Goal: Navigation & Orientation: Find specific page/section

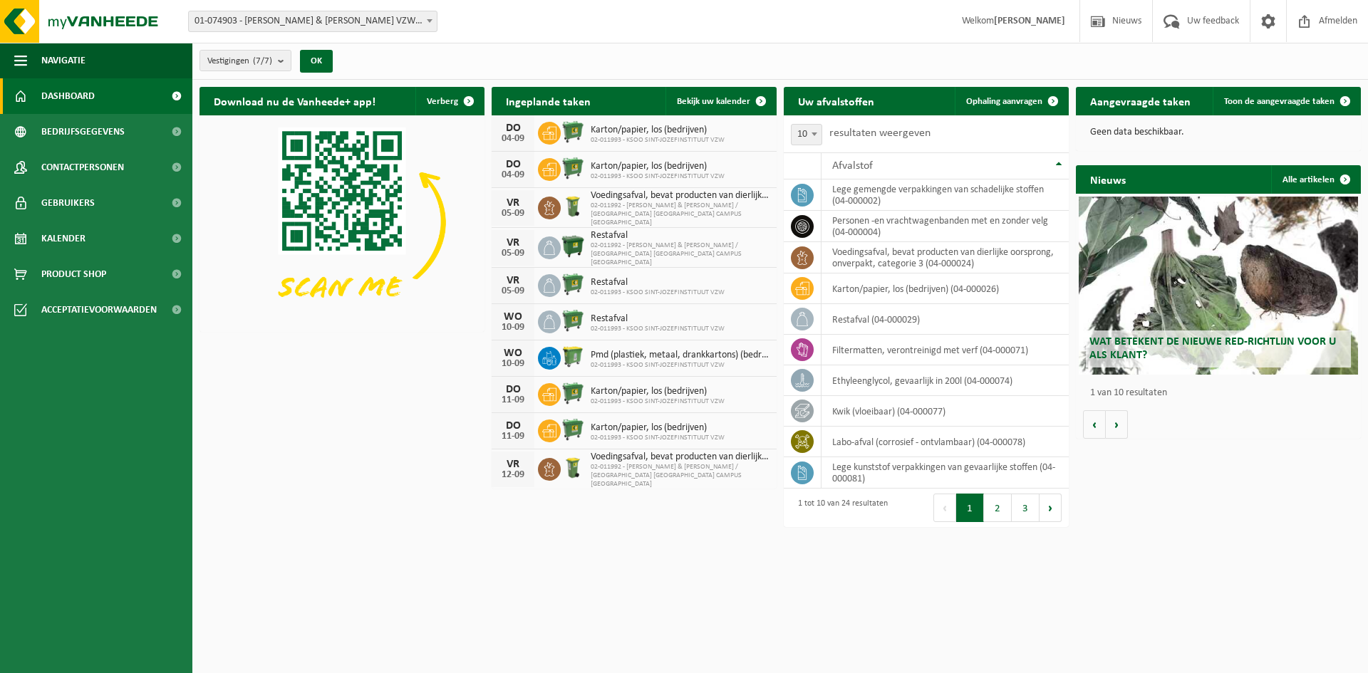
click at [427, 19] on b at bounding box center [430, 21] width 6 height 4
click at [60, 200] on span "Gebruikers" at bounding box center [67, 203] width 53 height 36
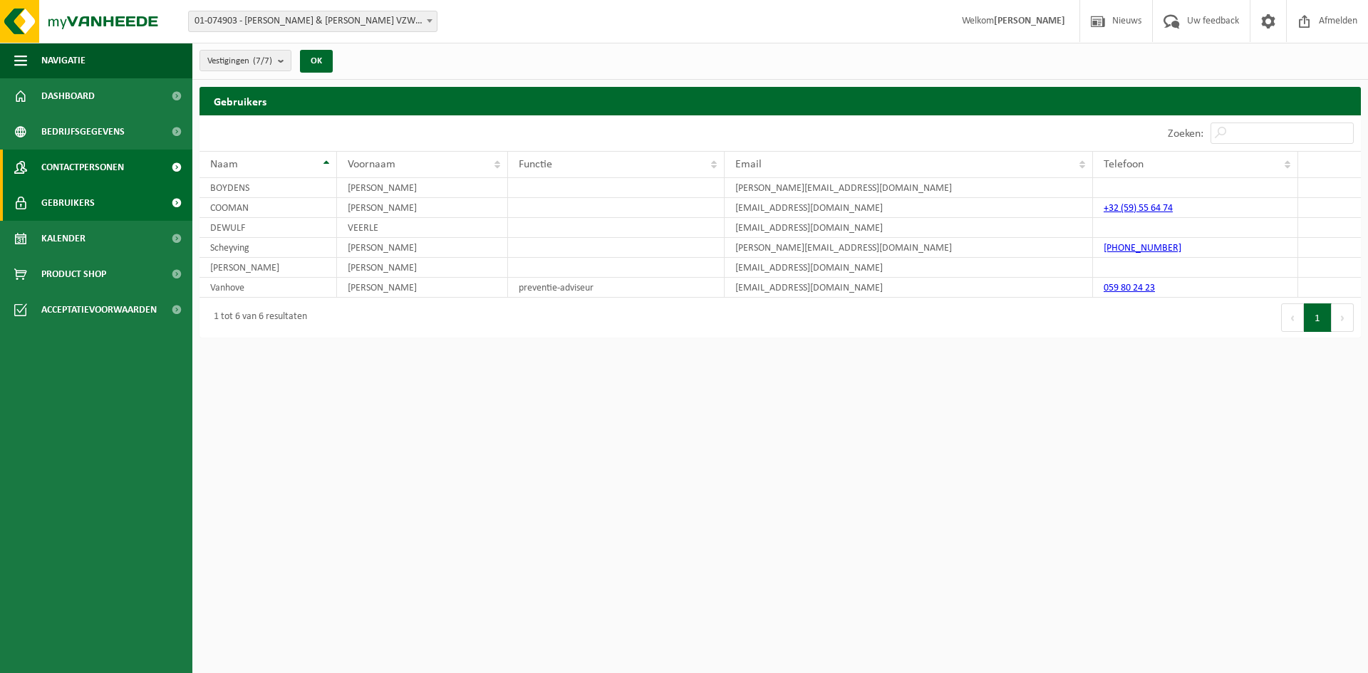
click at [77, 170] on span "Contactpersonen" at bounding box center [82, 168] width 83 height 36
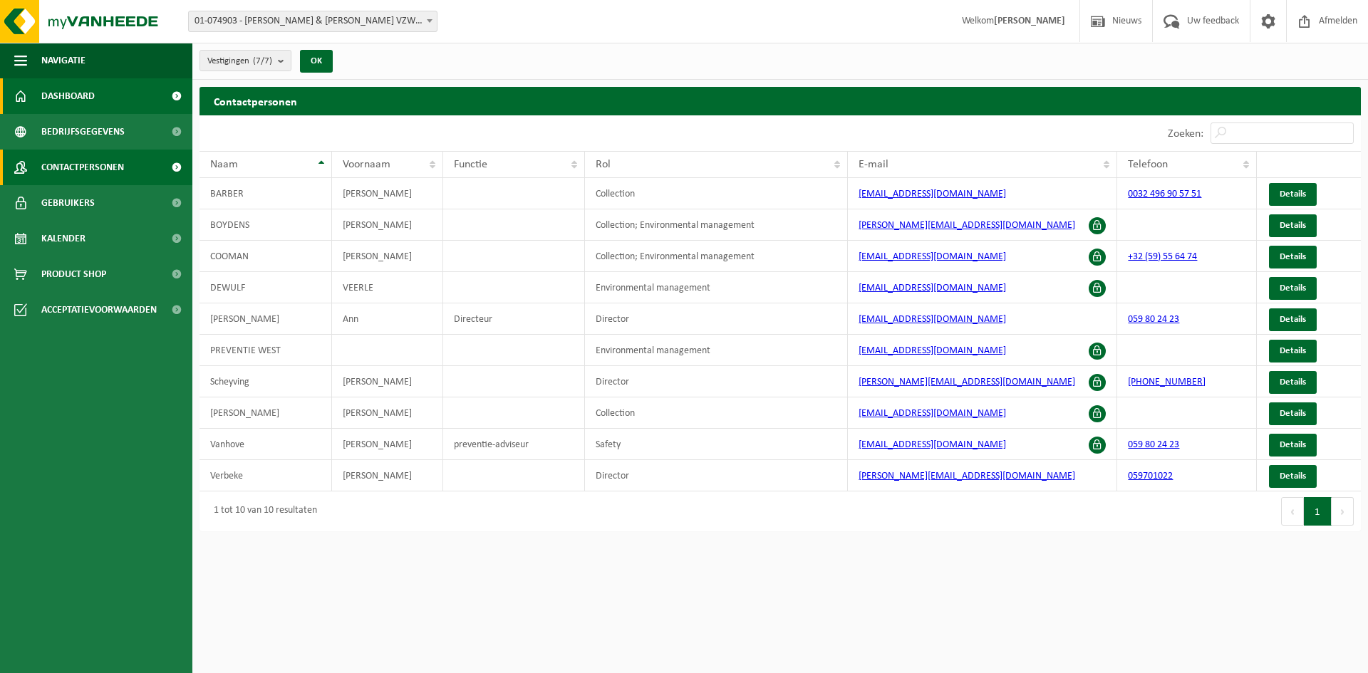
click at [79, 92] on span "Dashboard" at bounding box center [67, 96] width 53 height 36
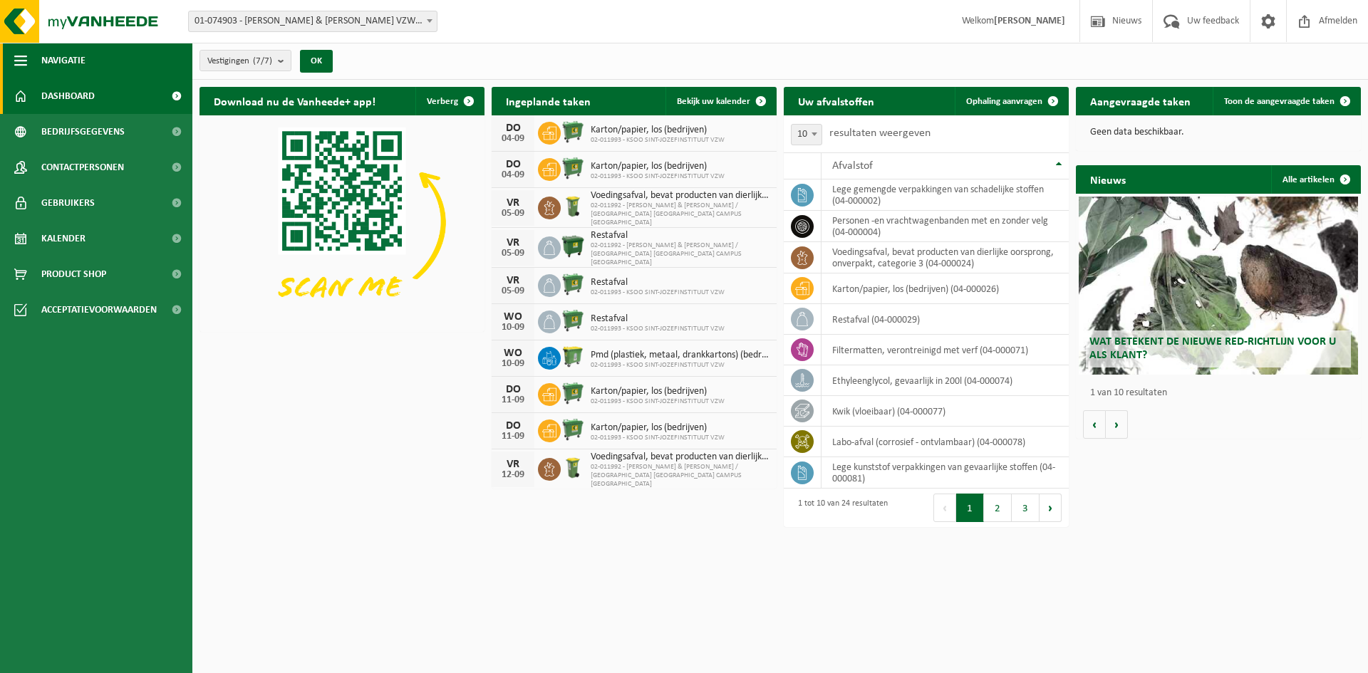
click at [23, 63] on span "button" at bounding box center [20, 61] width 13 height 36
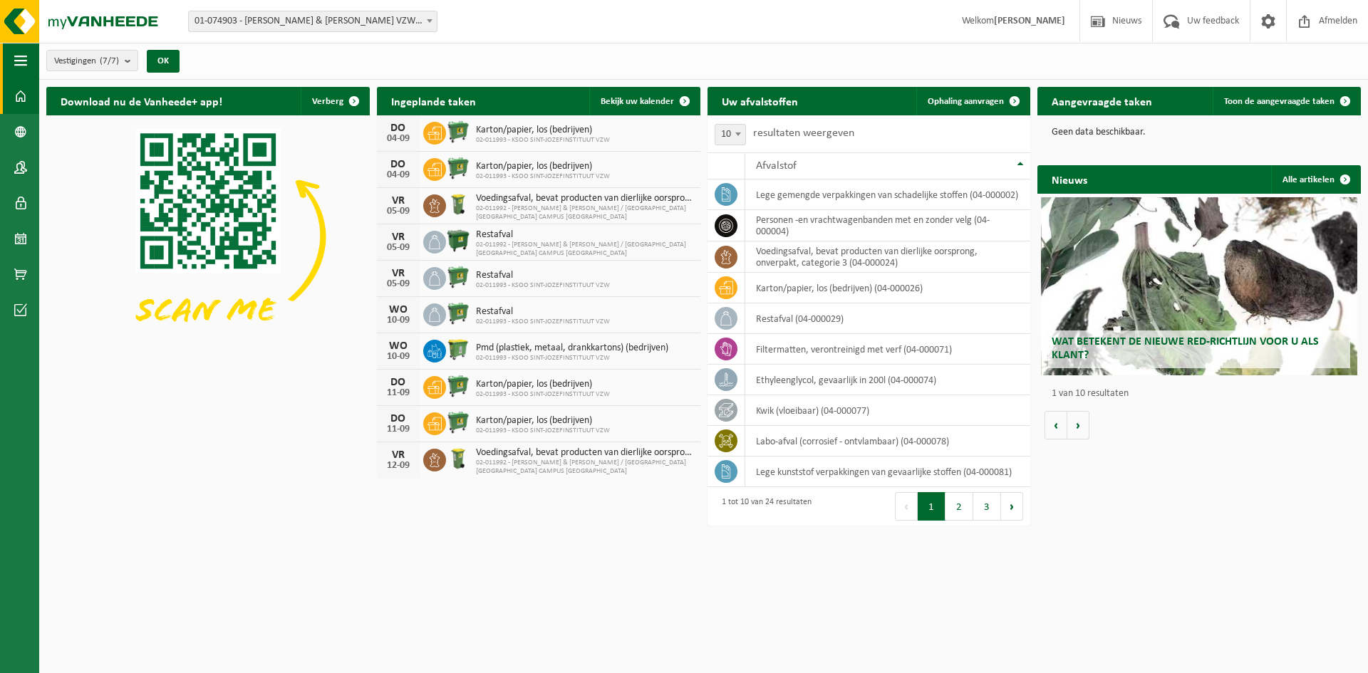
click at [23, 63] on span "button" at bounding box center [20, 61] width 13 height 36
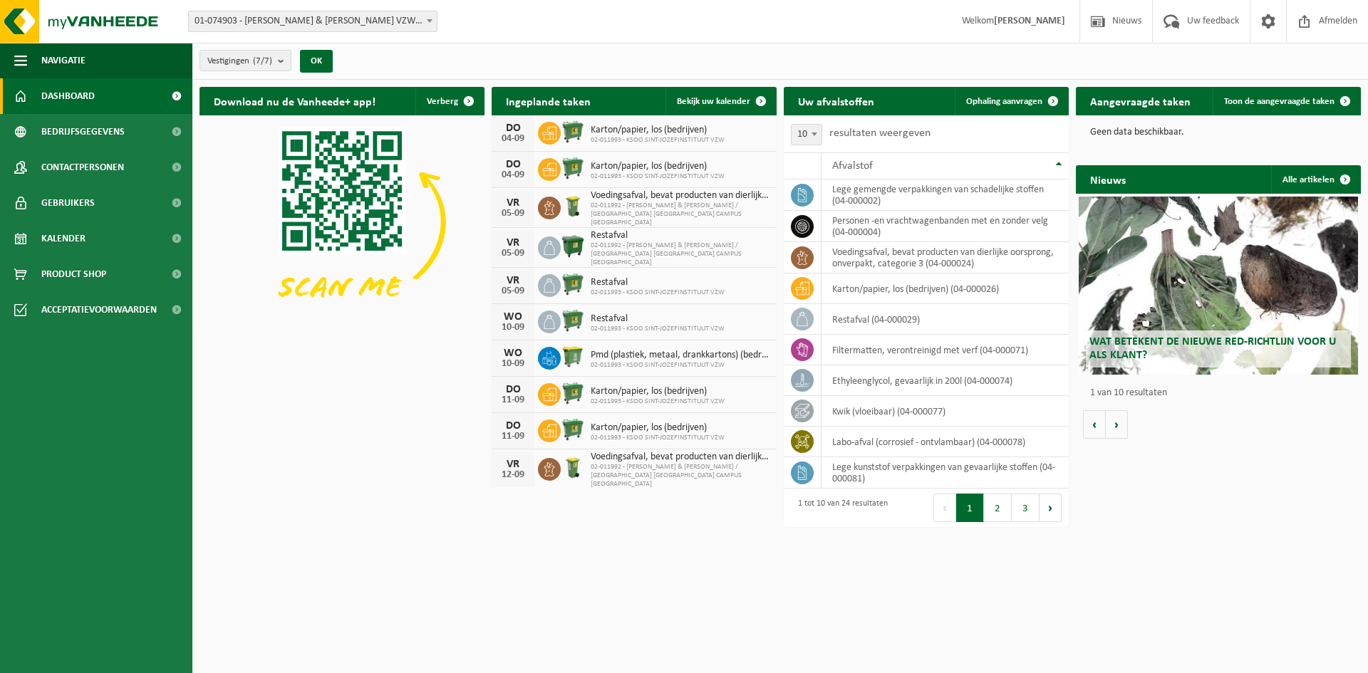
click at [427, 21] on b at bounding box center [430, 21] width 6 height 4
click at [317, 63] on button "OK" at bounding box center [316, 61] width 33 height 23
click at [73, 202] on span "Gebruikers" at bounding box center [67, 203] width 53 height 36
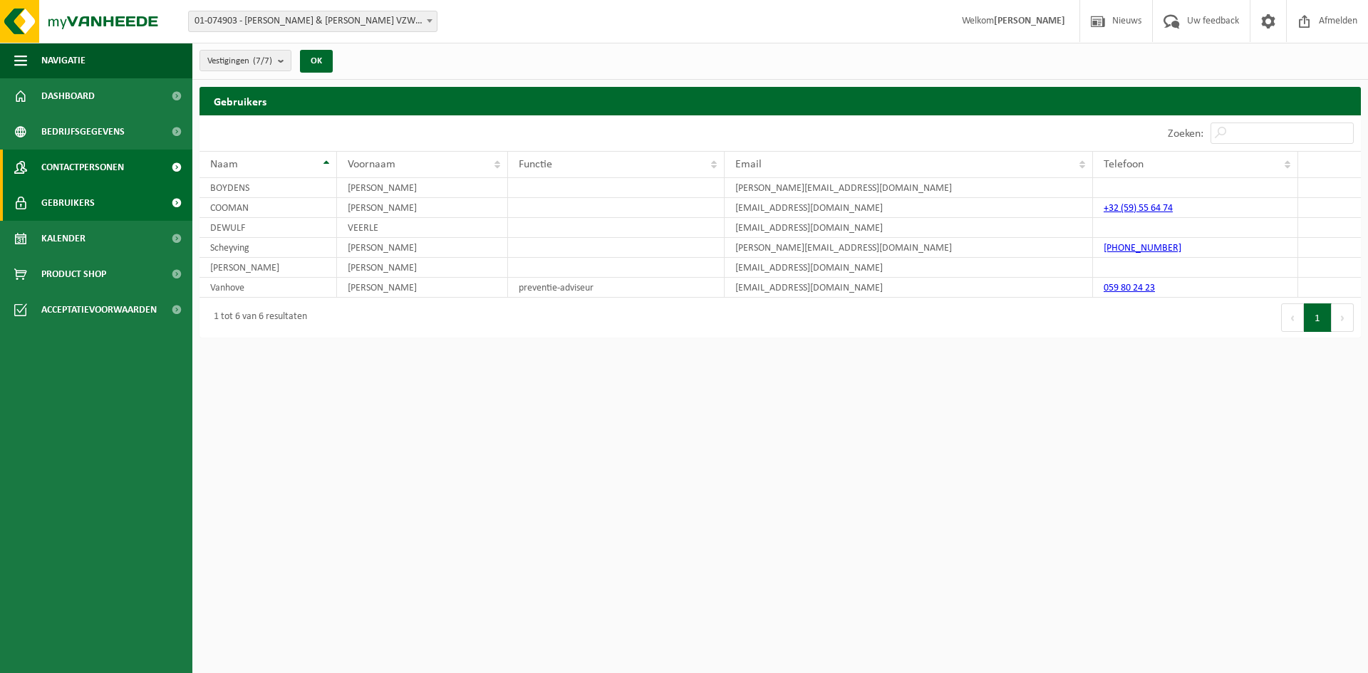
click at [86, 157] on span "Contactpersonen" at bounding box center [82, 168] width 83 height 36
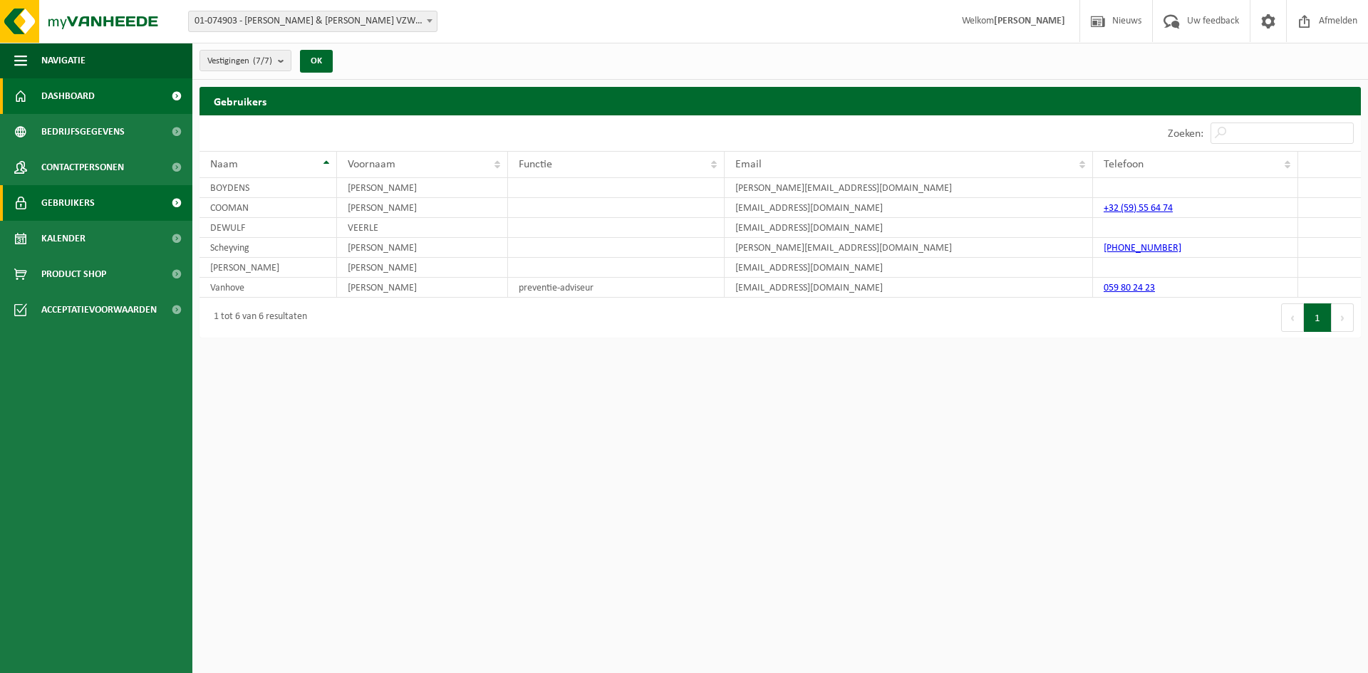
click at [69, 95] on span "Dashboard" at bounding box center [67, 96] width 53 height 36
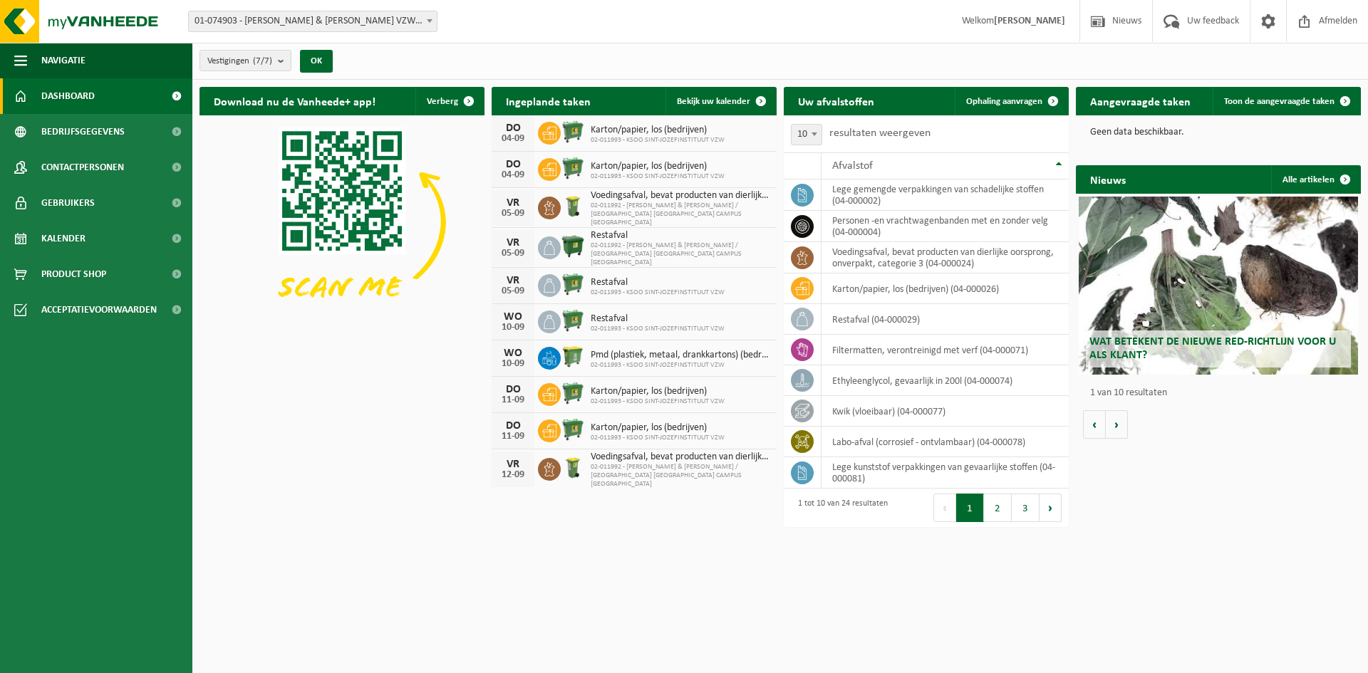
click at [426, 22] on span at bounding box center [430, 20] width 14 height 19
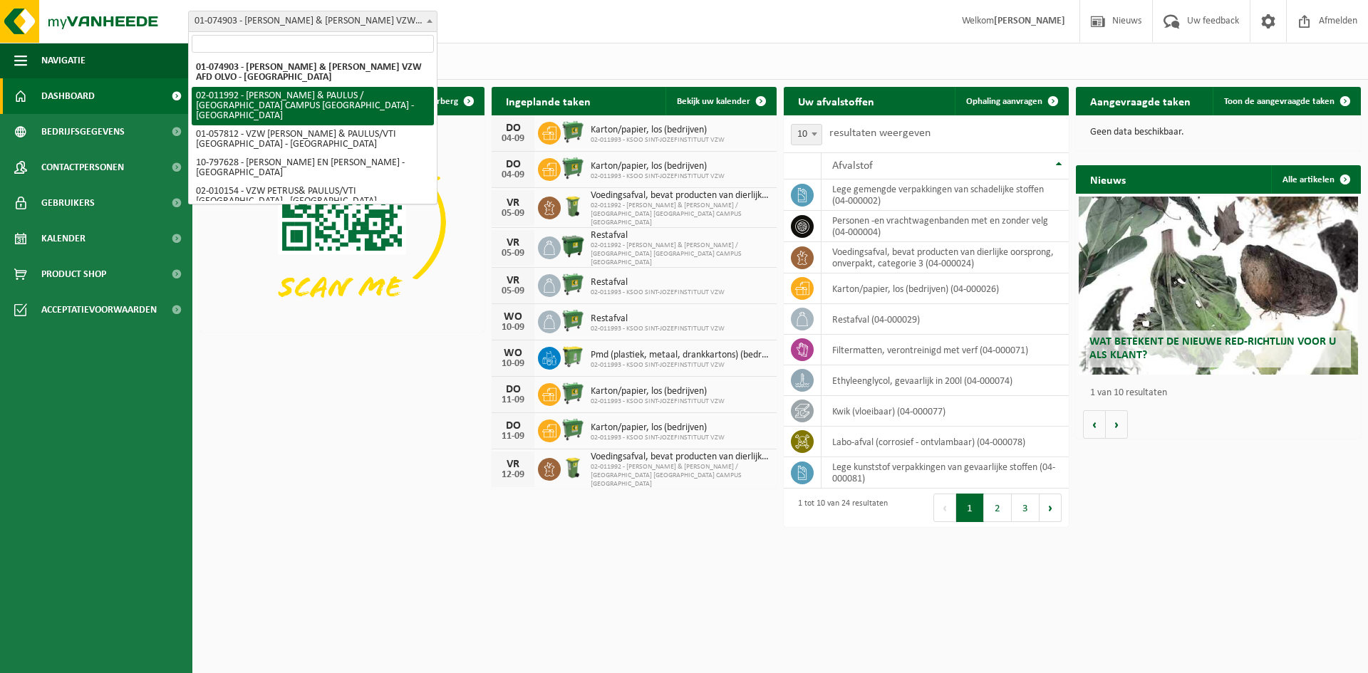
select select "10925"
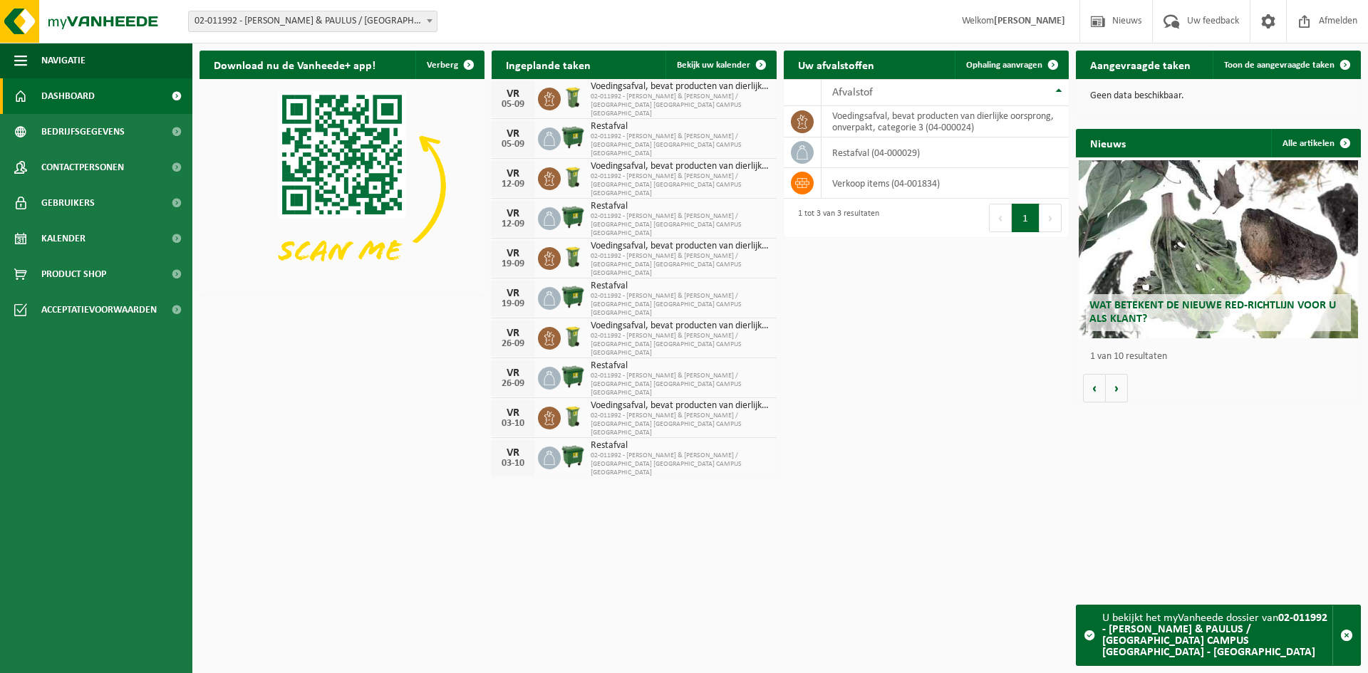
click at [418, 20] on span "02-011992 - [PERSON_NAME] & PAULUS / [GEOGRAPHIC_DATA] CAMPUS [GEOGRAPHIC_DATA]…" at bounding box center [313, 21] width 248 height 20
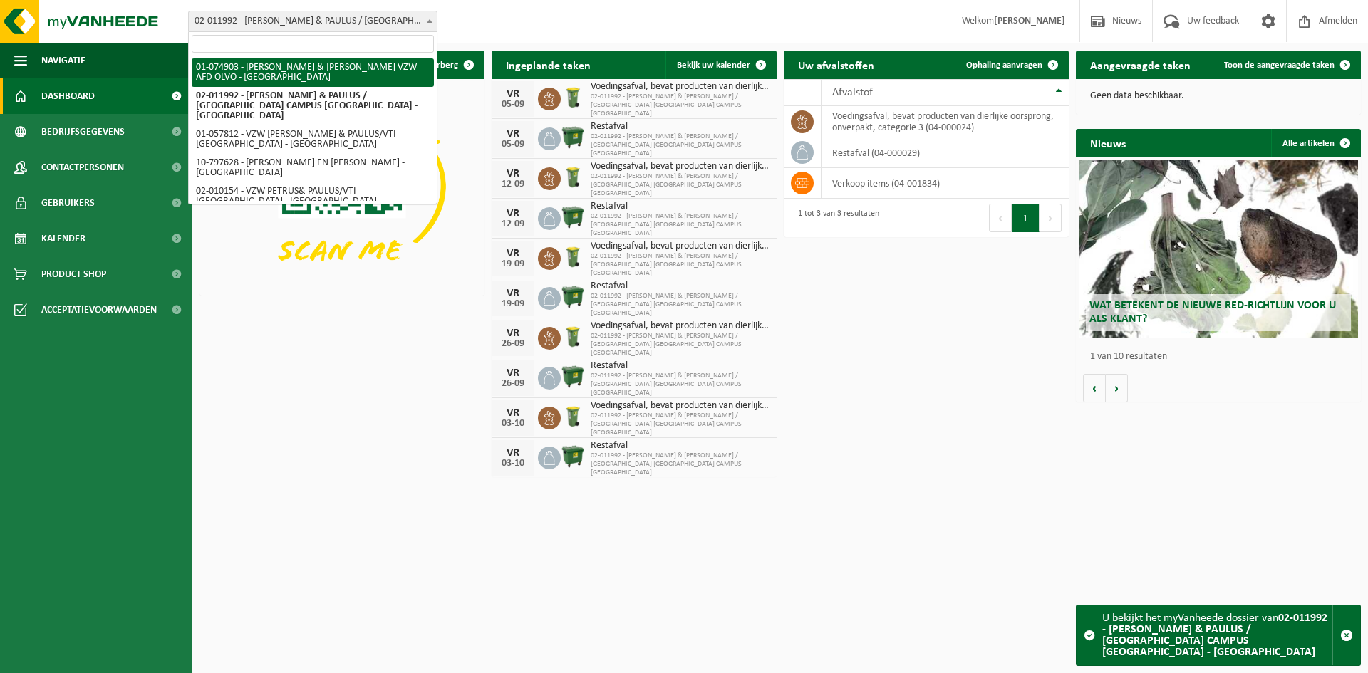
select select "10870"
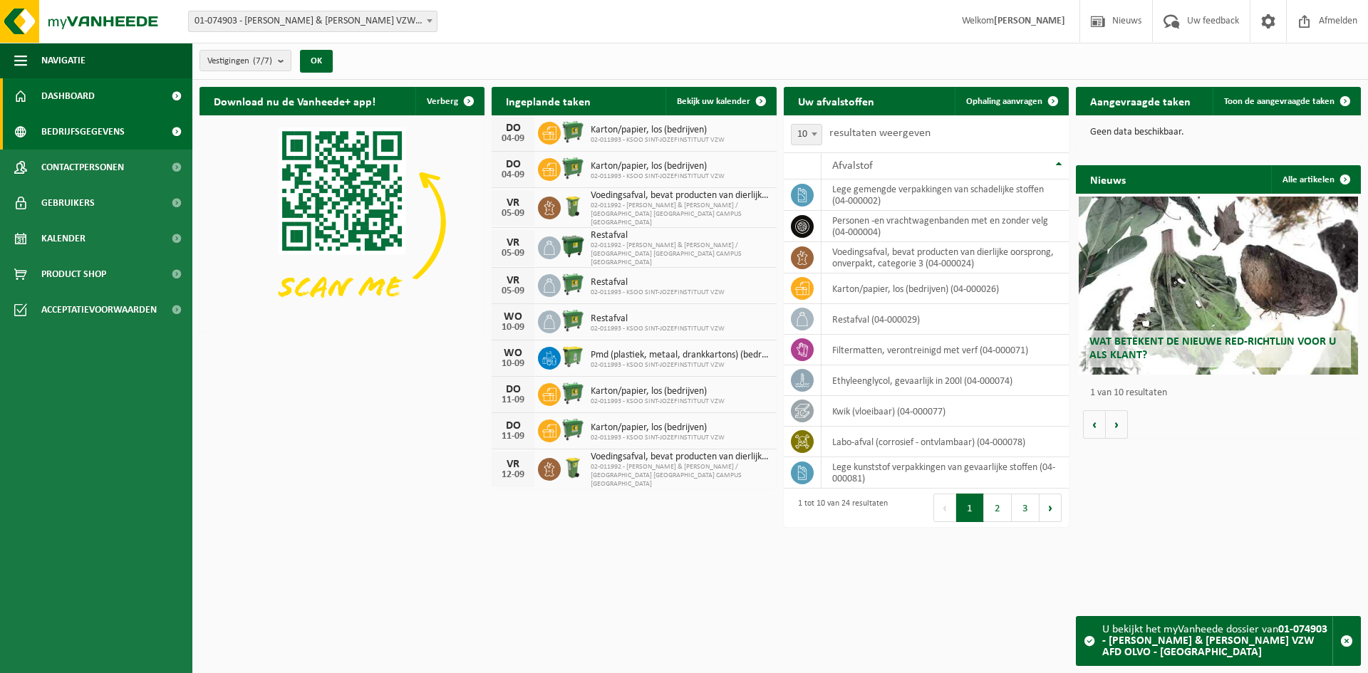
click at [93, 133] on span "Bedrijfsgegevens" at bounding box center [82, 132] width 83 height 36
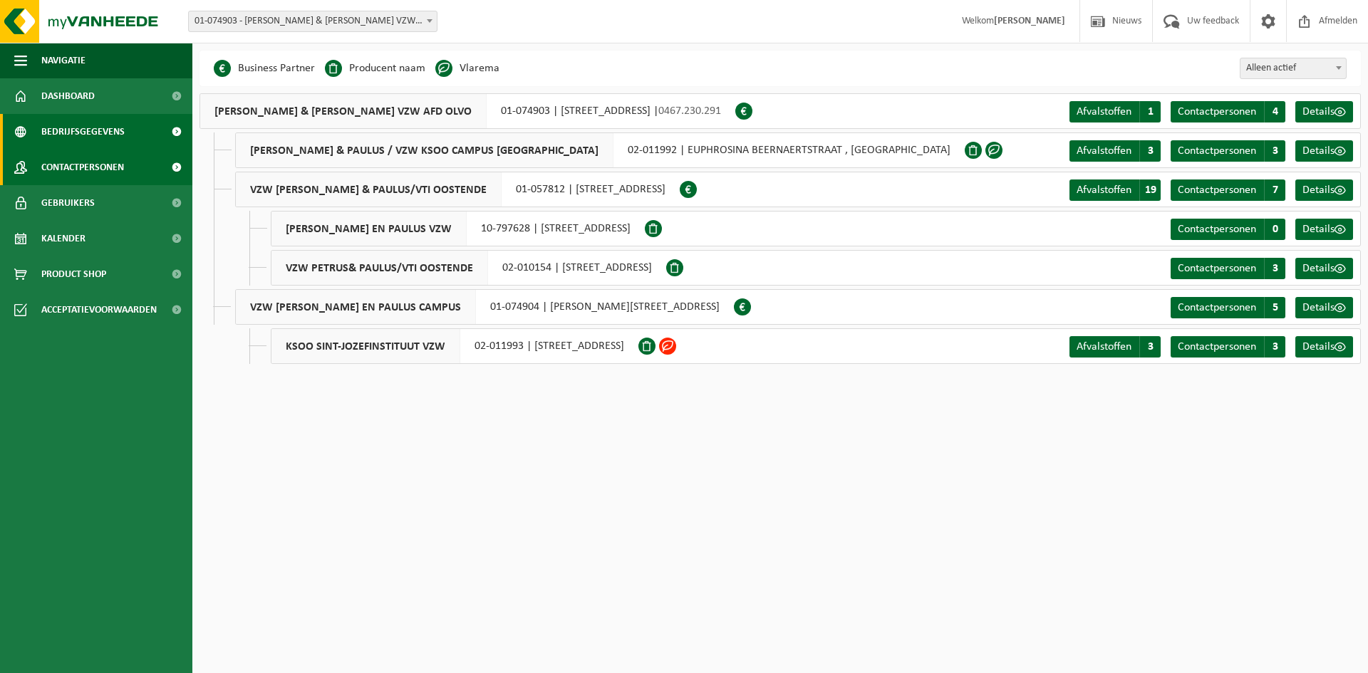
click at [121, 173] on span "Contactpersonen" at bounding box center [82, 168] width 83 height 36
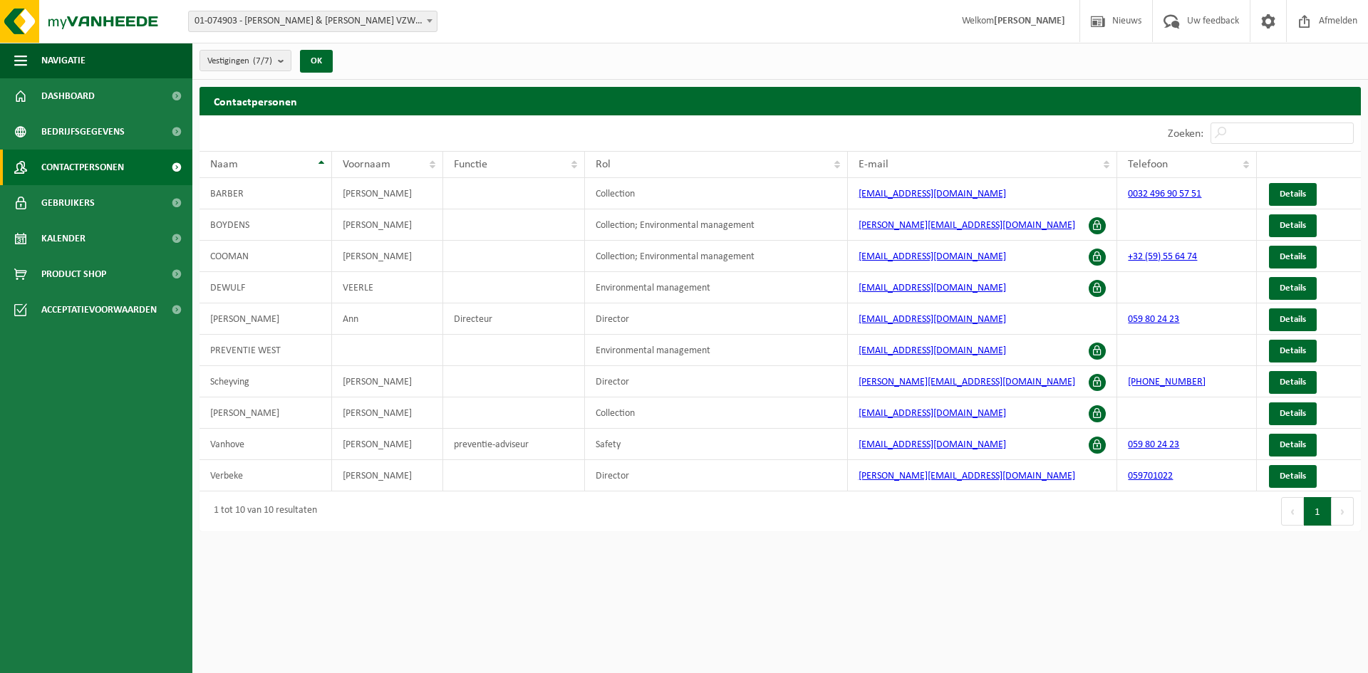
click at [82, 201] on span "Gebruikers" at bounding box center [67, 203] width 53 height 36
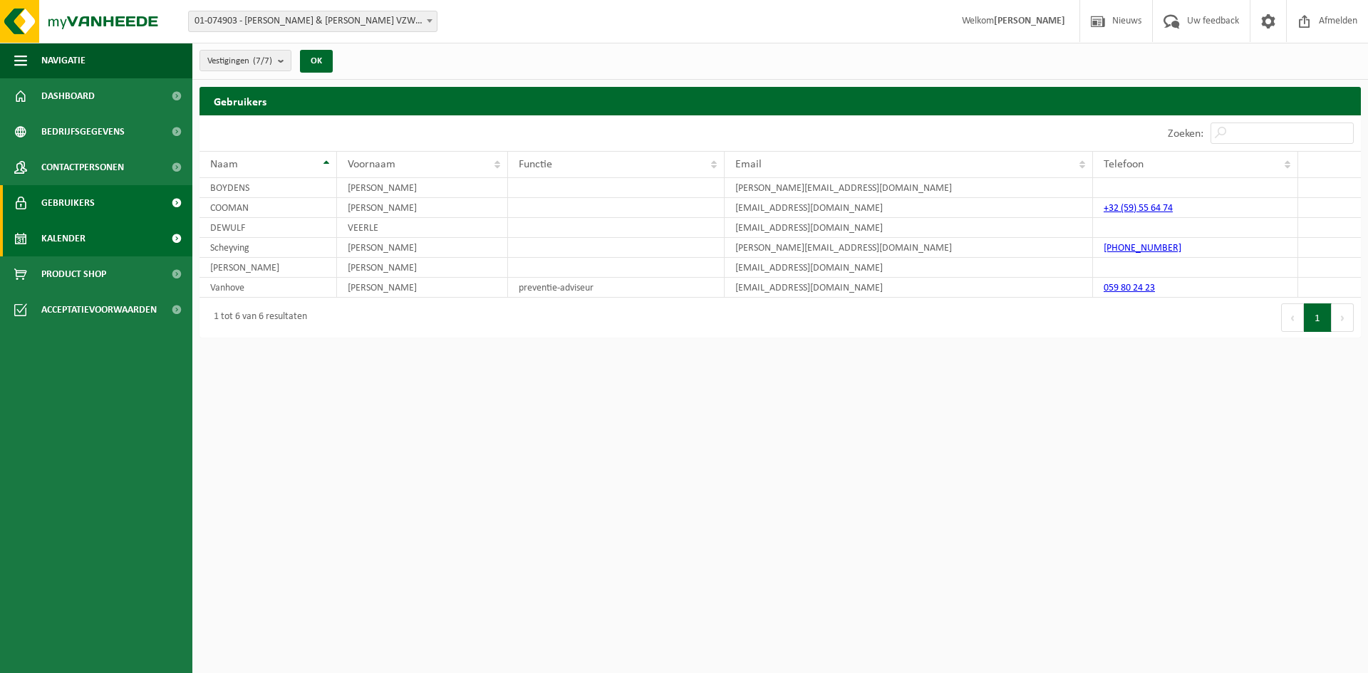
click at [74, 244] on span "Kalender" at bounding box center [63, 239] width 44 height 36
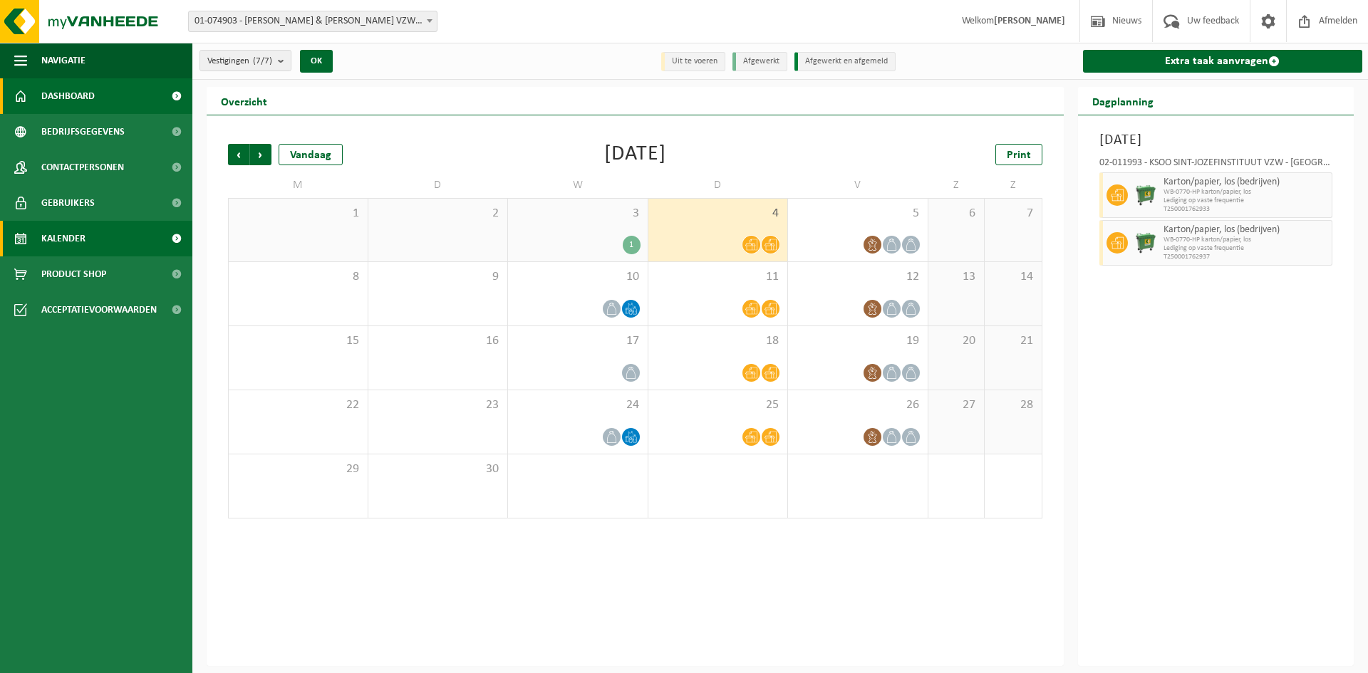
click at [75, 96] on span "Dashboard" at bounding box center [67, 96] width 53 height 36
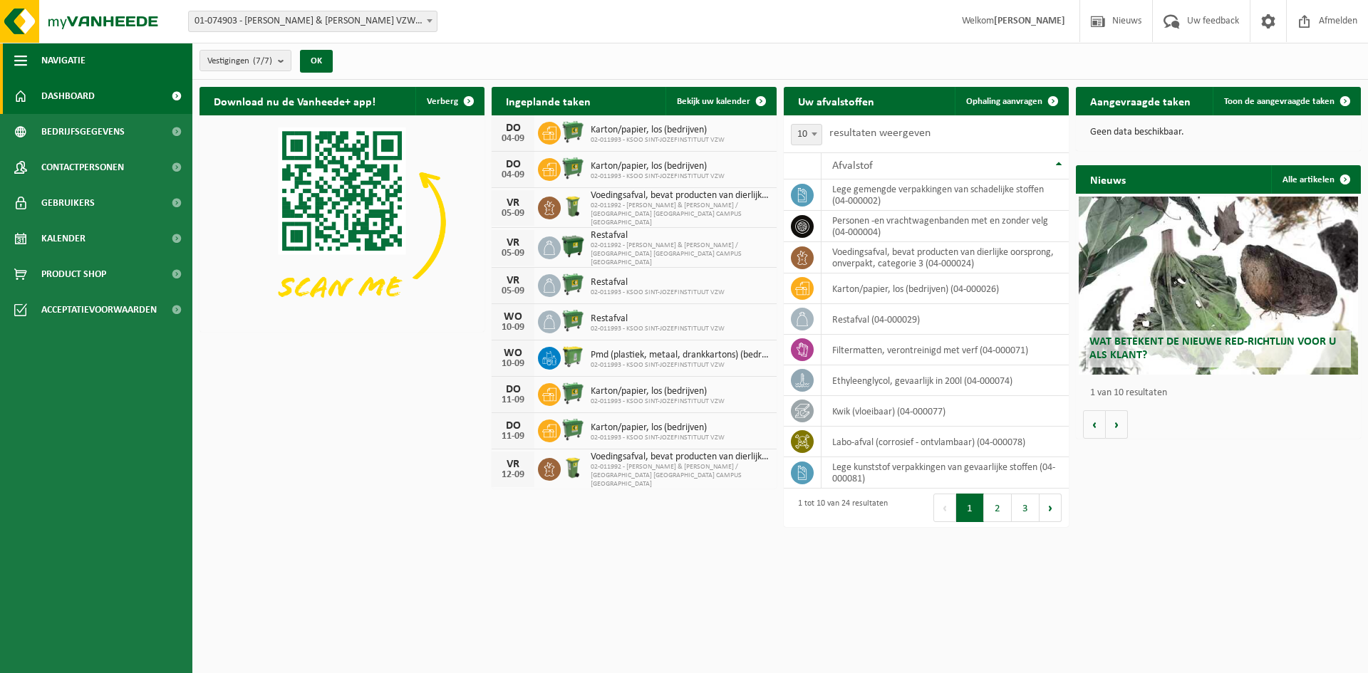
click at [30, 63] on button "Navigatie" at bounding box center [96, 61] width 192 height 36
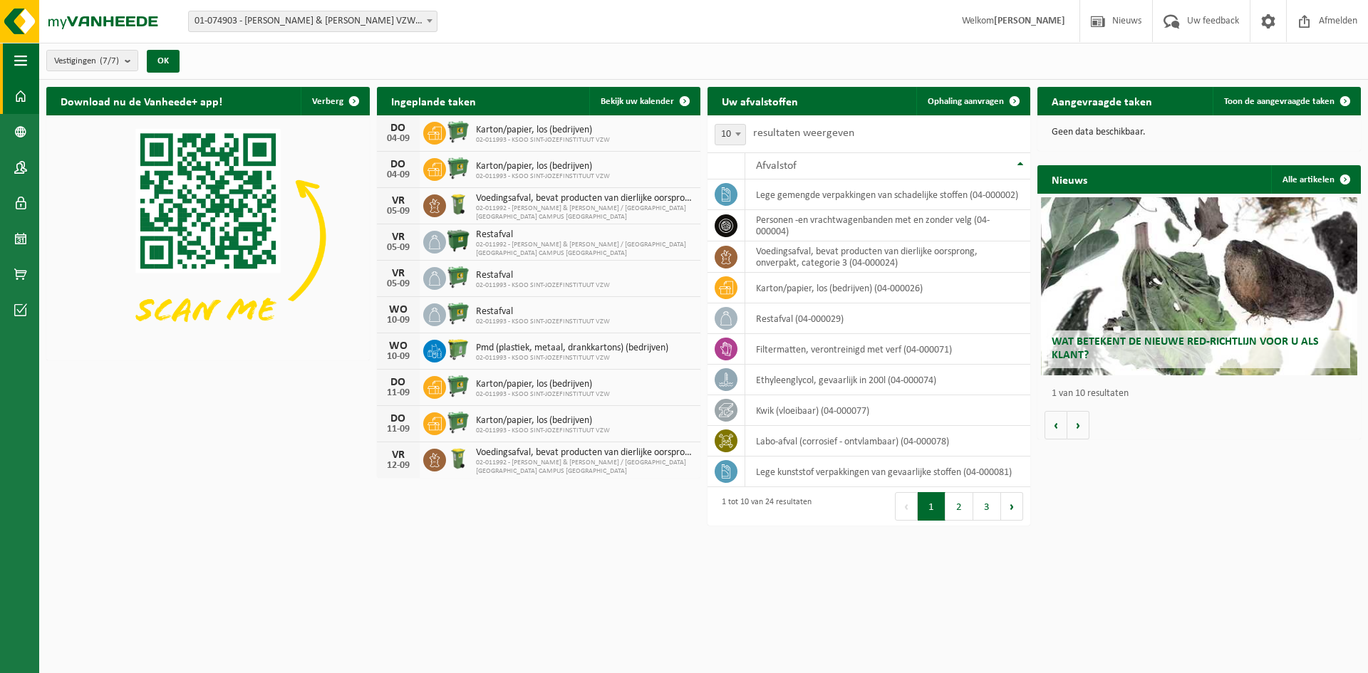
click at [21, 61] on span "button" at bounding box center [20, 61] width 13 height 36
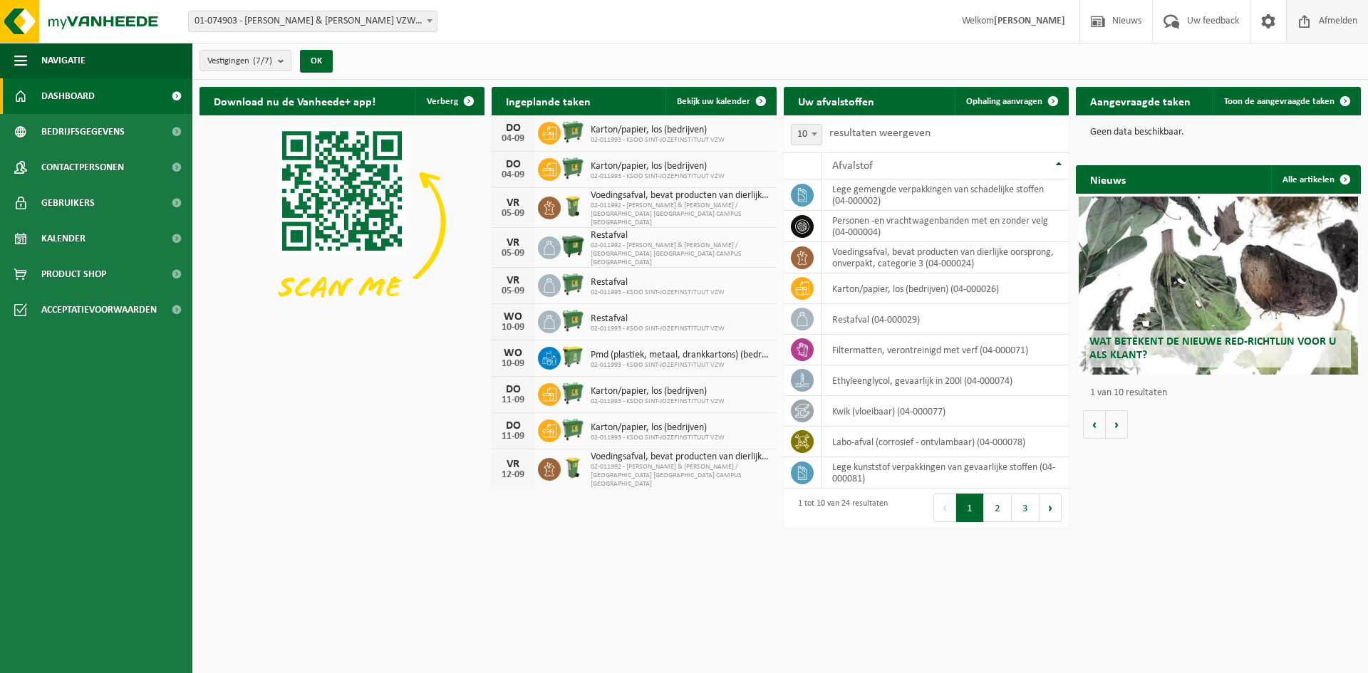
click at [1342, 20] on span "Afmelden" at bounding box center [1338, 21] width 46 height 42
